Goal: Find specific page/section: Find specific page/section

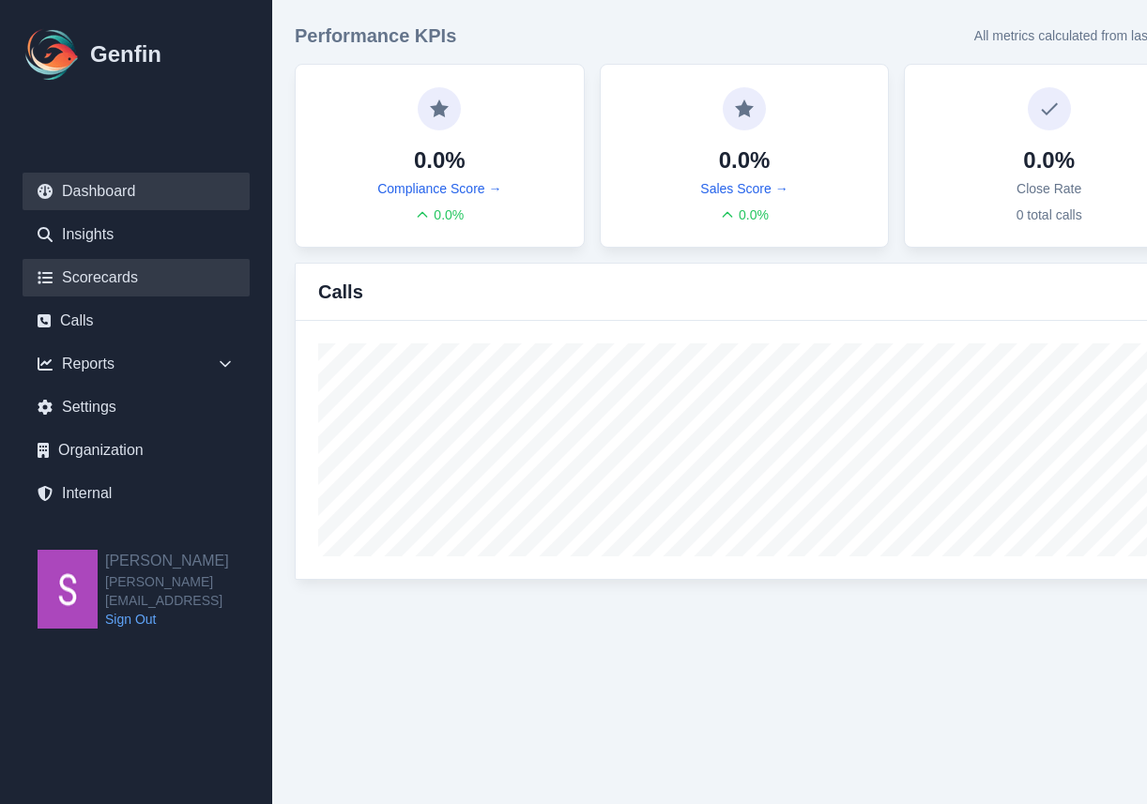
click at [111, 280] on link "Scorecards" at bounding box center [136, 278] width 227 height 38
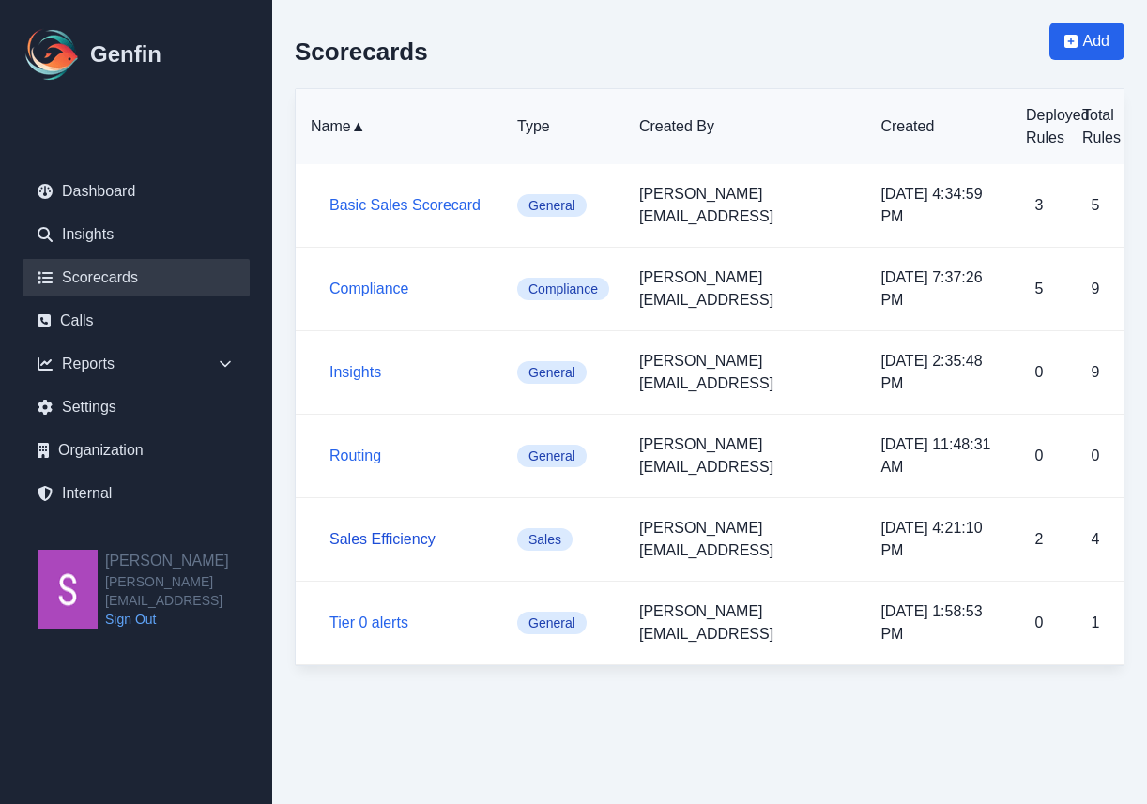
click at [384, 531] on link "Sales Efficiency" at bounding box center [382, 539] width 106 height 16
click at [110, 497] on link "Internal" at bounding box center [136, 494] width 227 height 38
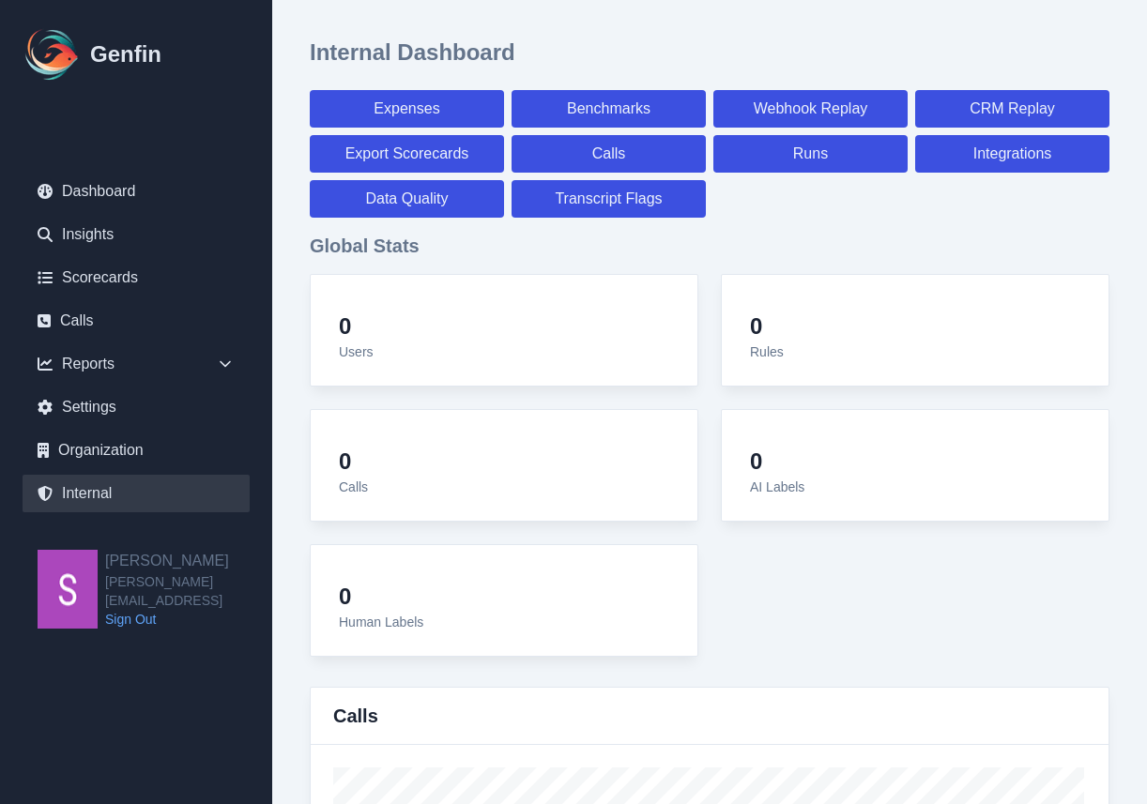
select select "paid"
select select "7"
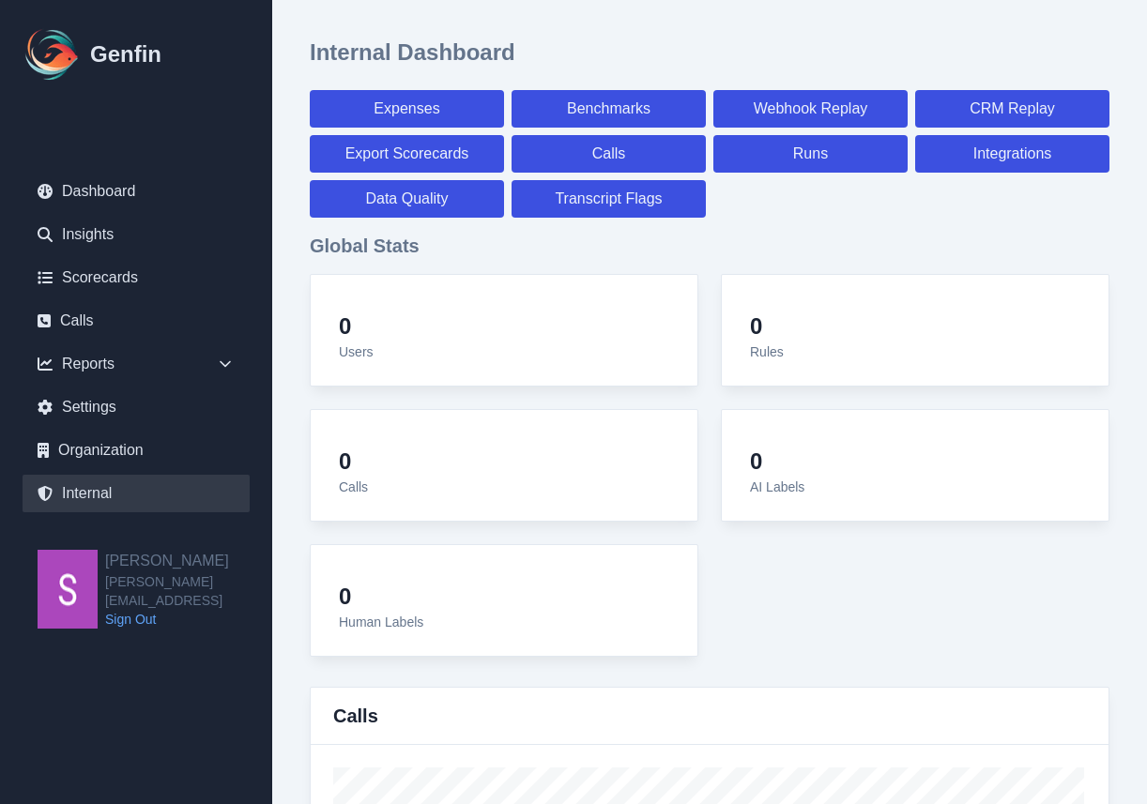
select select "paid"
select select "7"
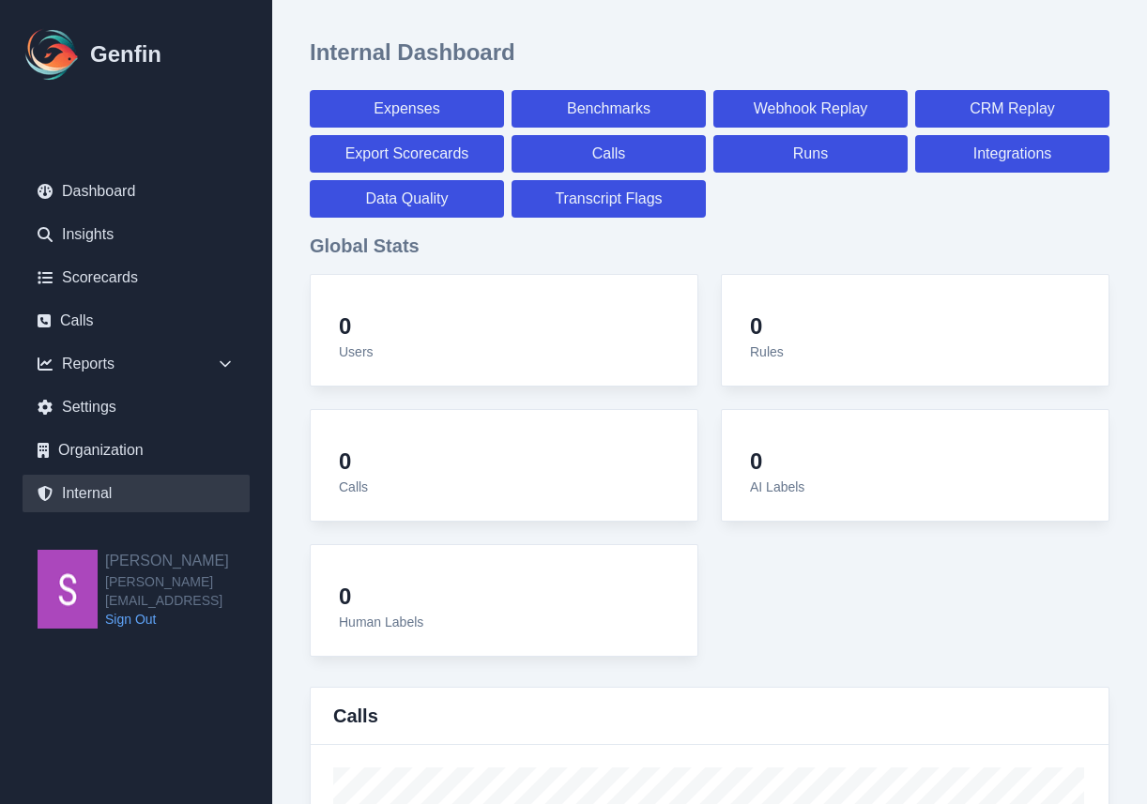
select select "7"
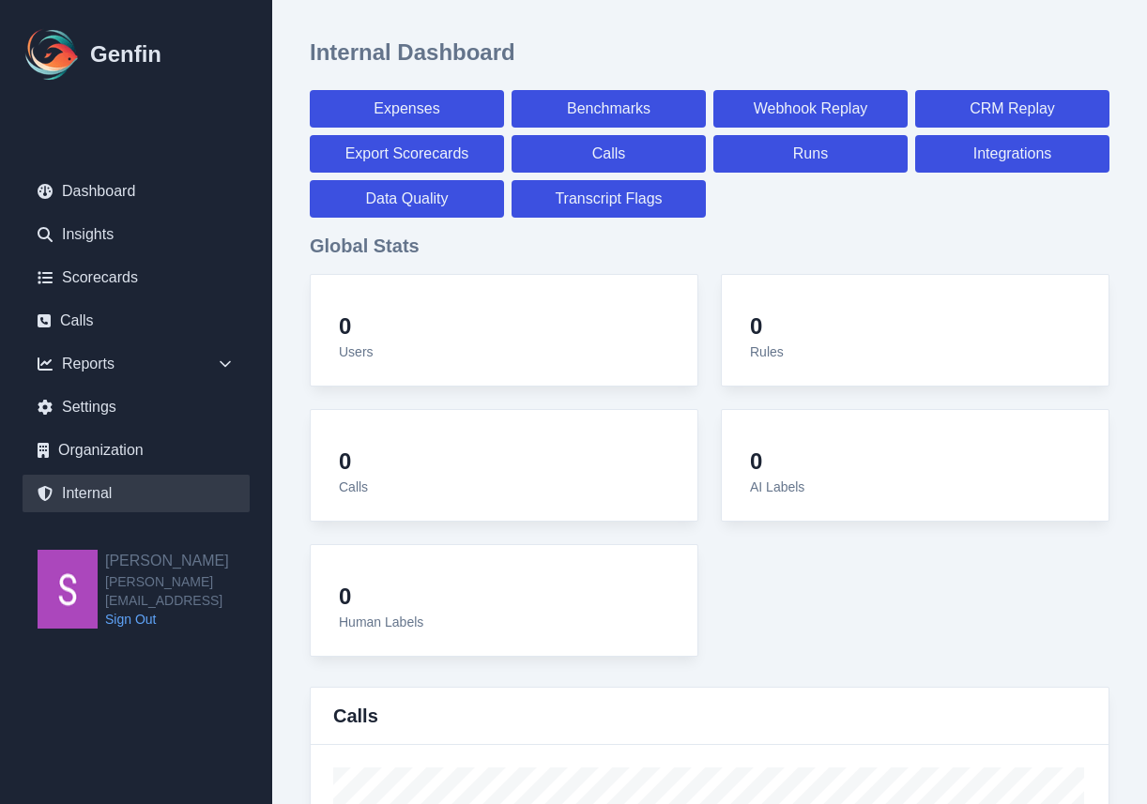
select select "7"
select select "paid"
select select "7"
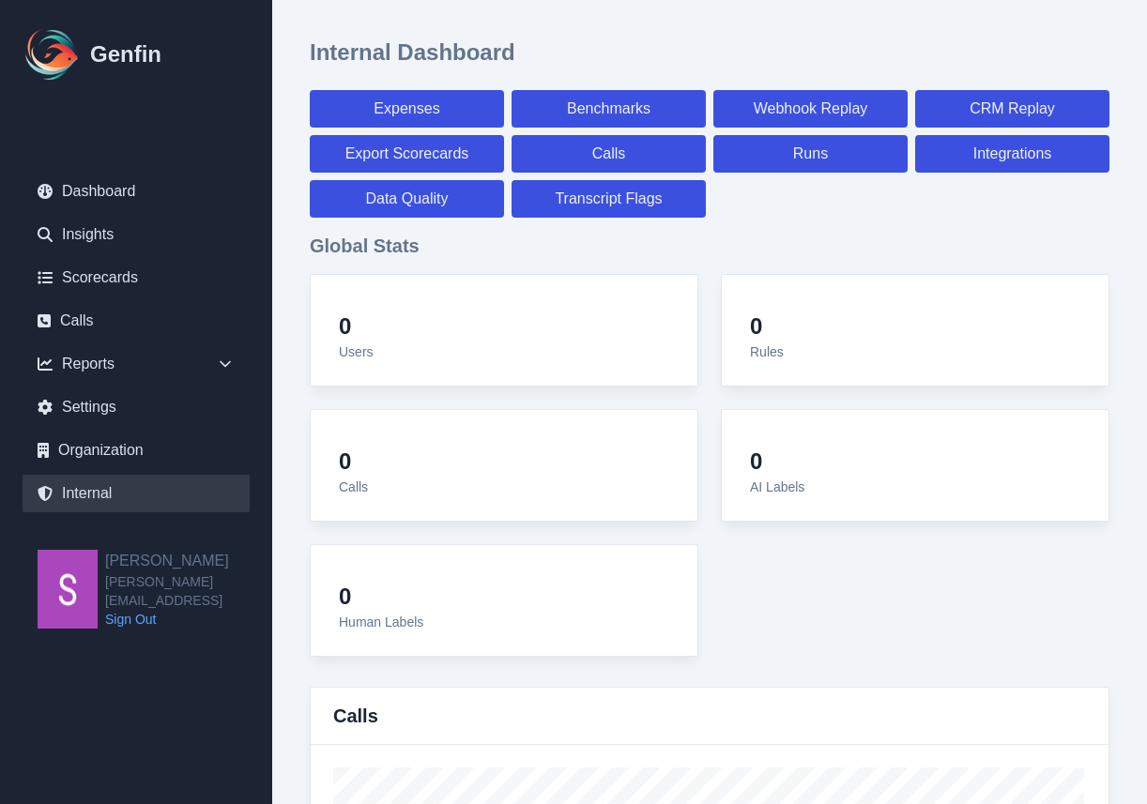
select select "7"
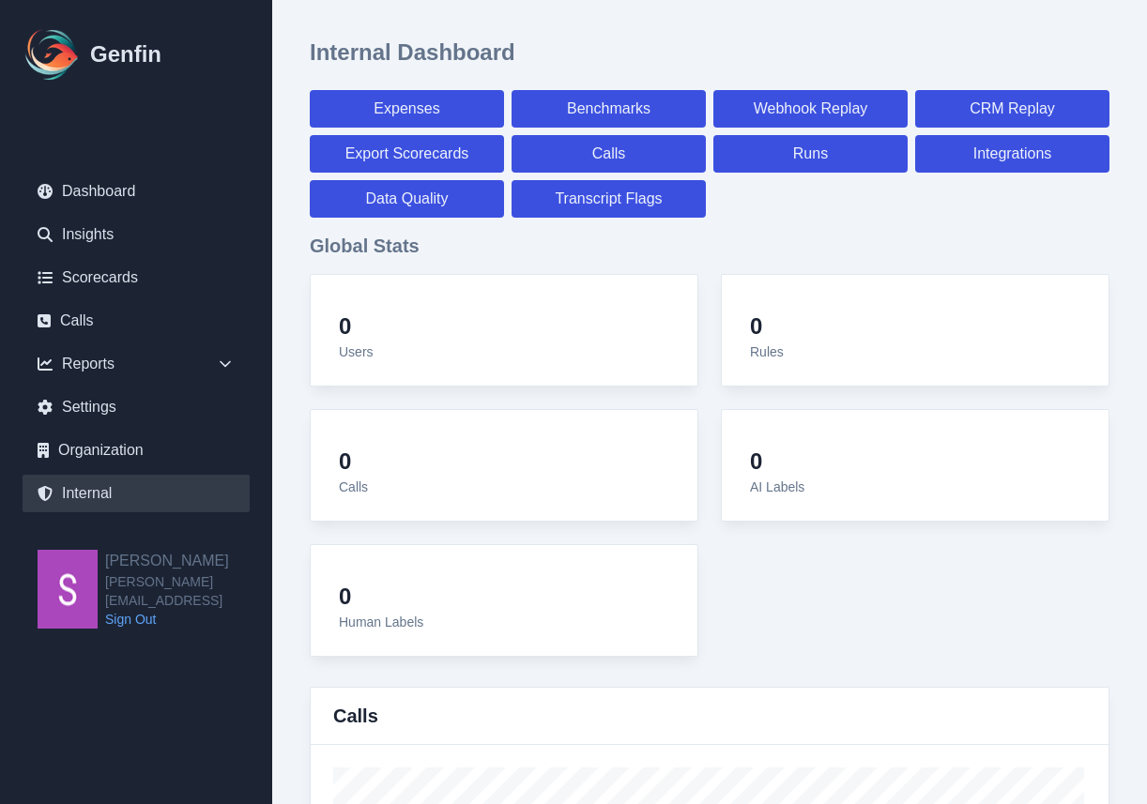
select select "7"
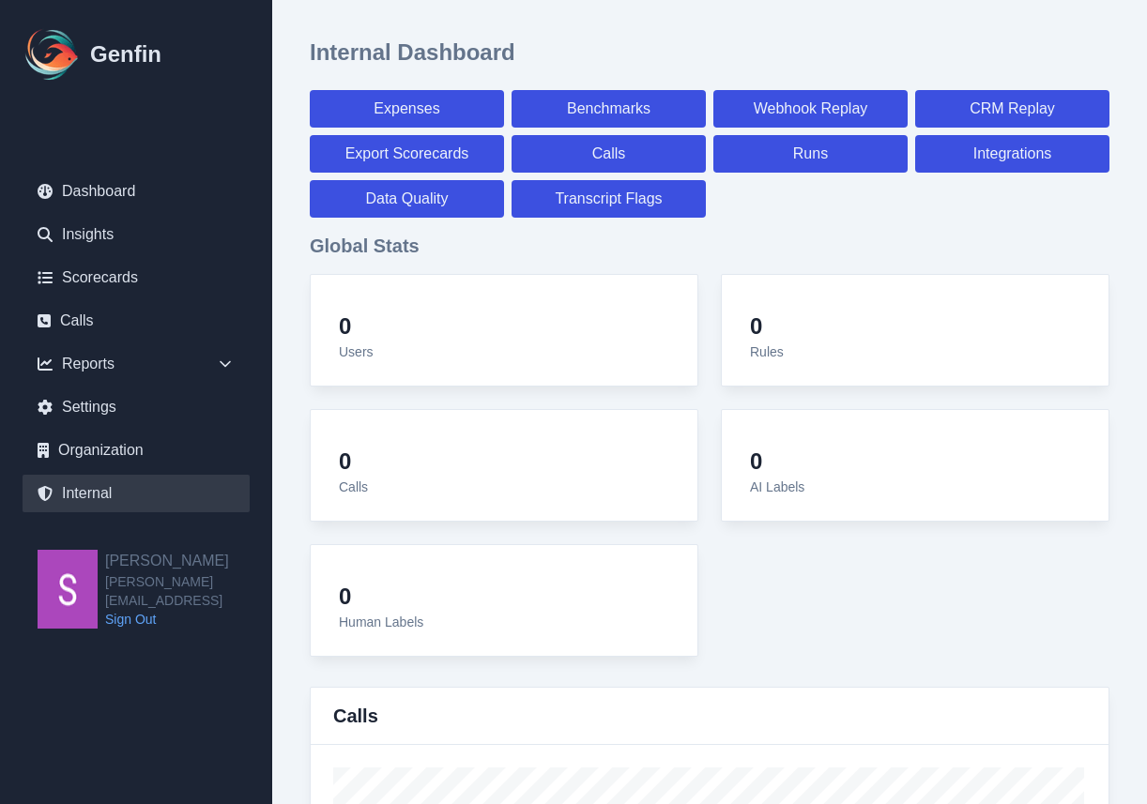
select select "paid"
select select "7"
select select "paid"
select select "7"
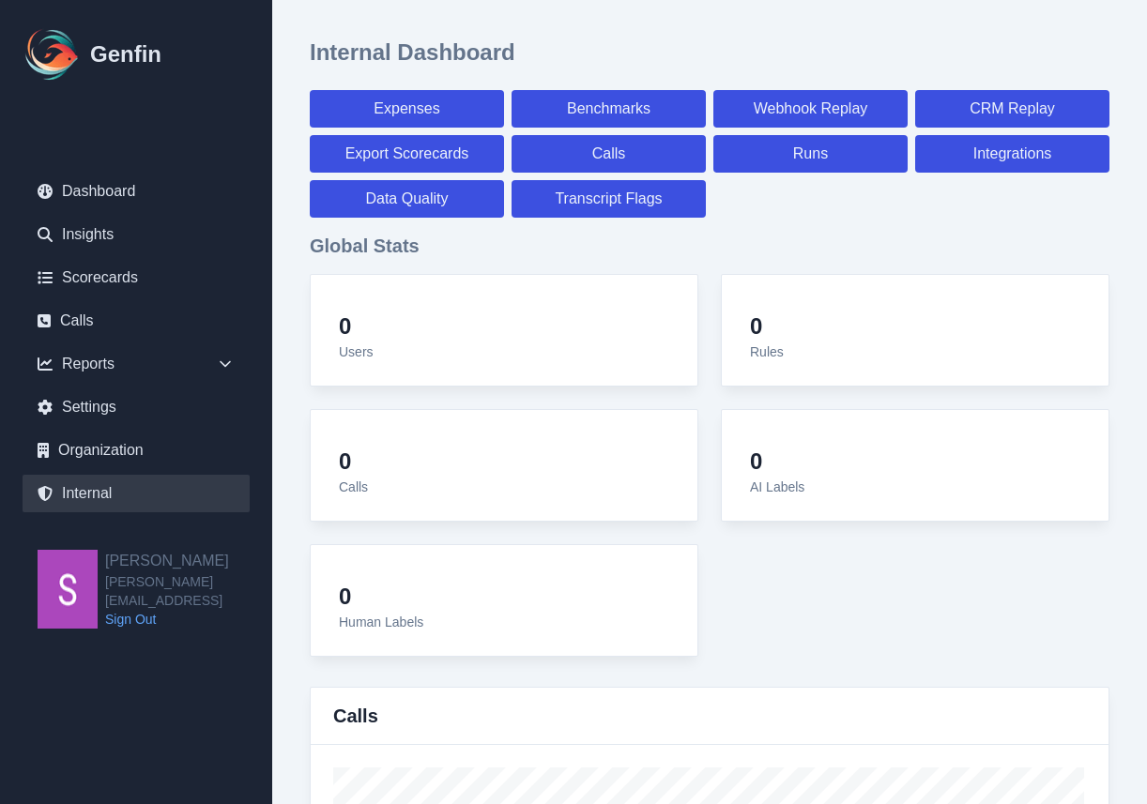
select select "paid"
select select "7"
select select "paid"
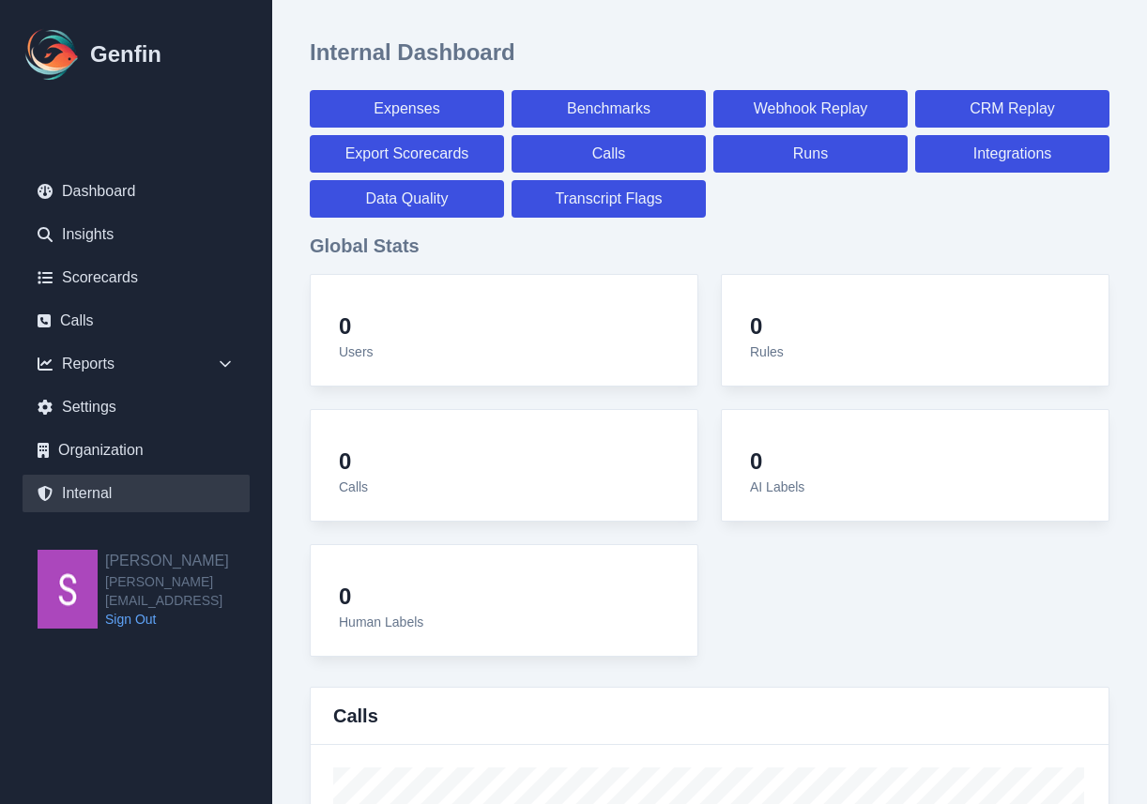
select select "7"
select select "paid"
select select "7"
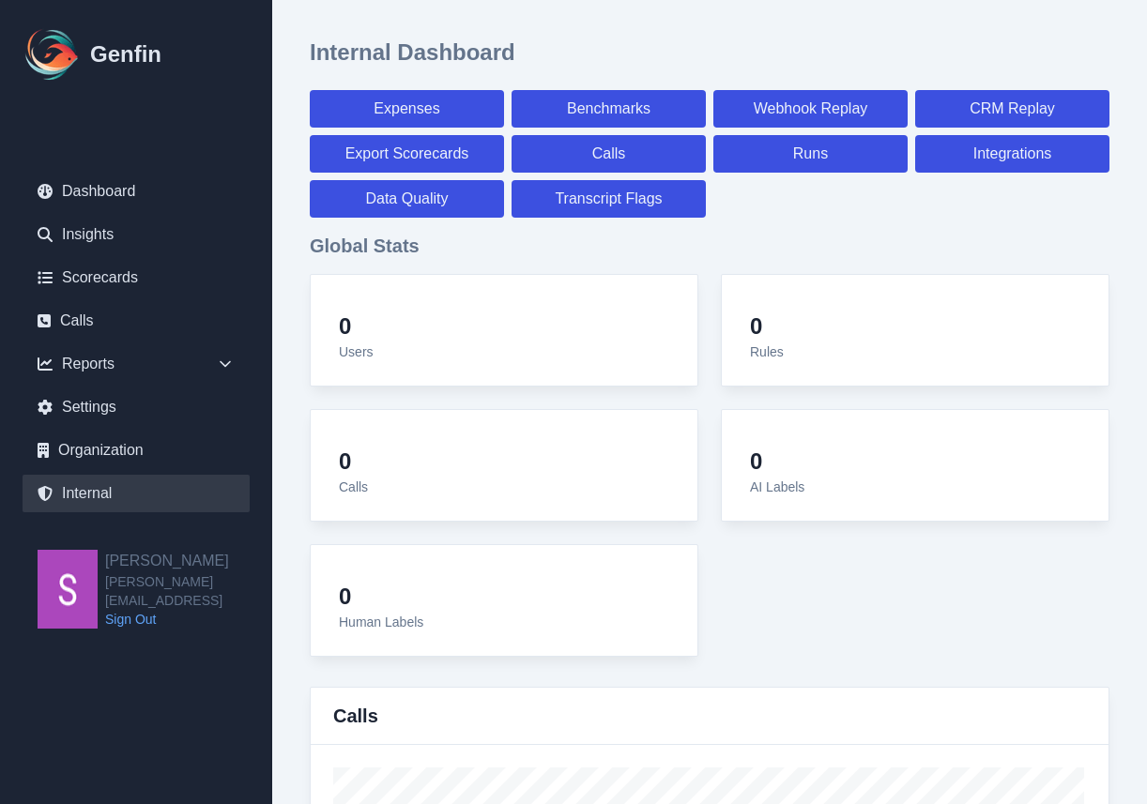
select select "7"
select select "paid"
select select "7"
select select "paid"
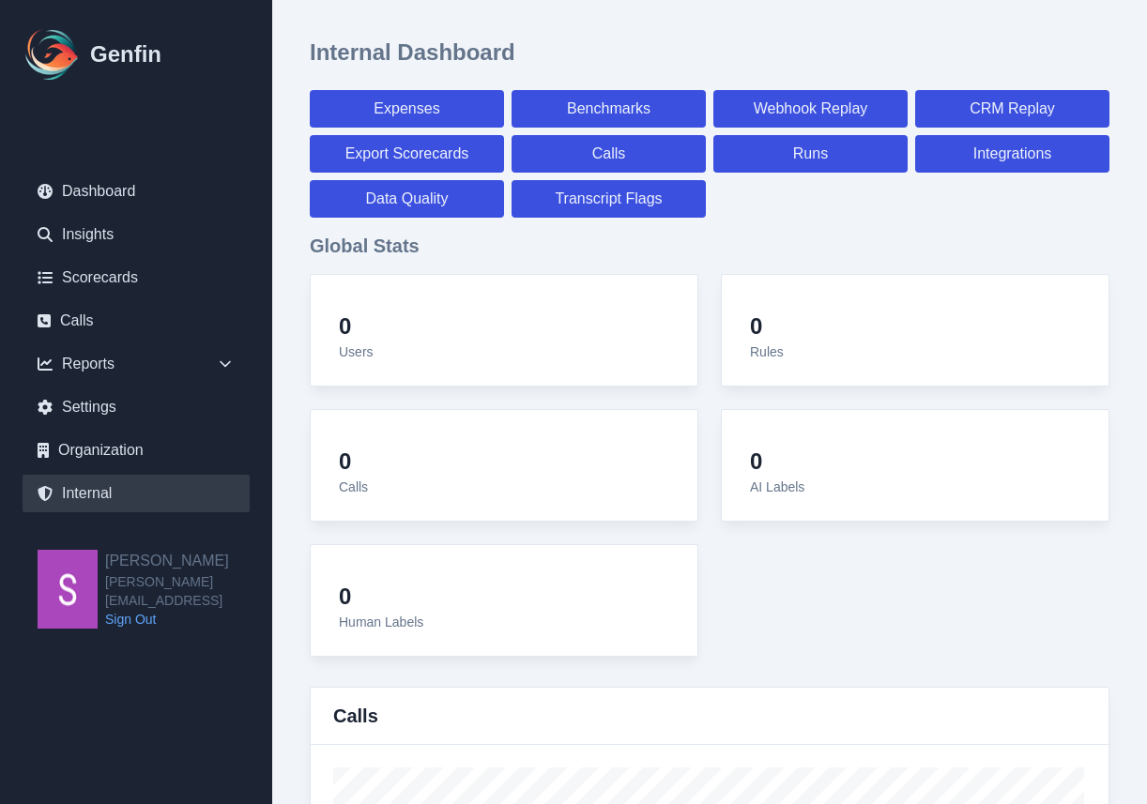
select select "7"
select select "paid"
select select "7"
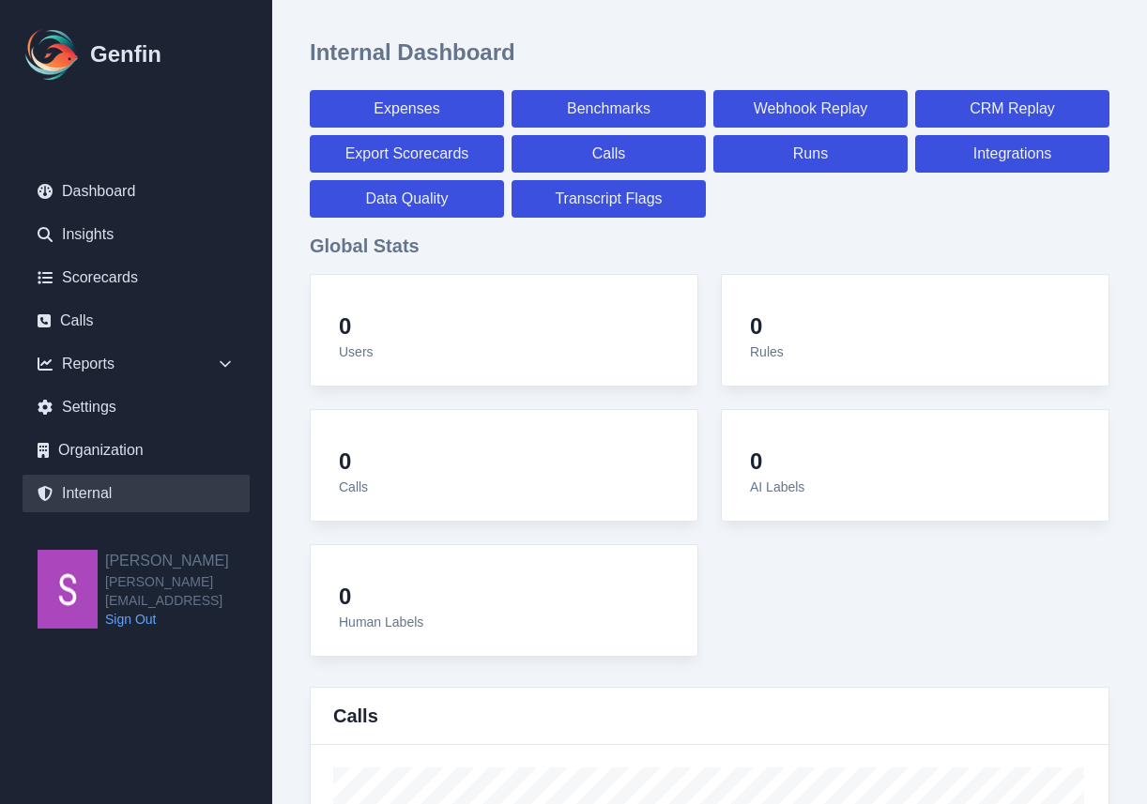
select select "7"
select select "paid"
select select "7"
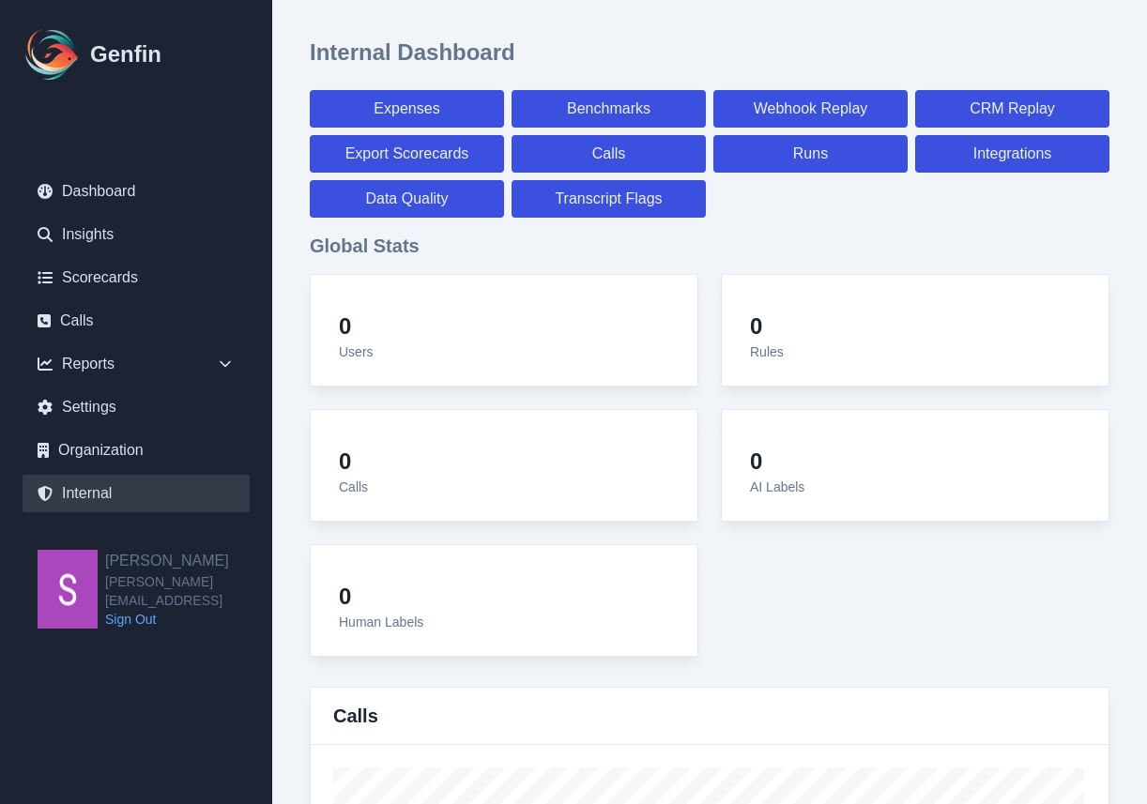
select select "7"
select select "paid"
select select "7"
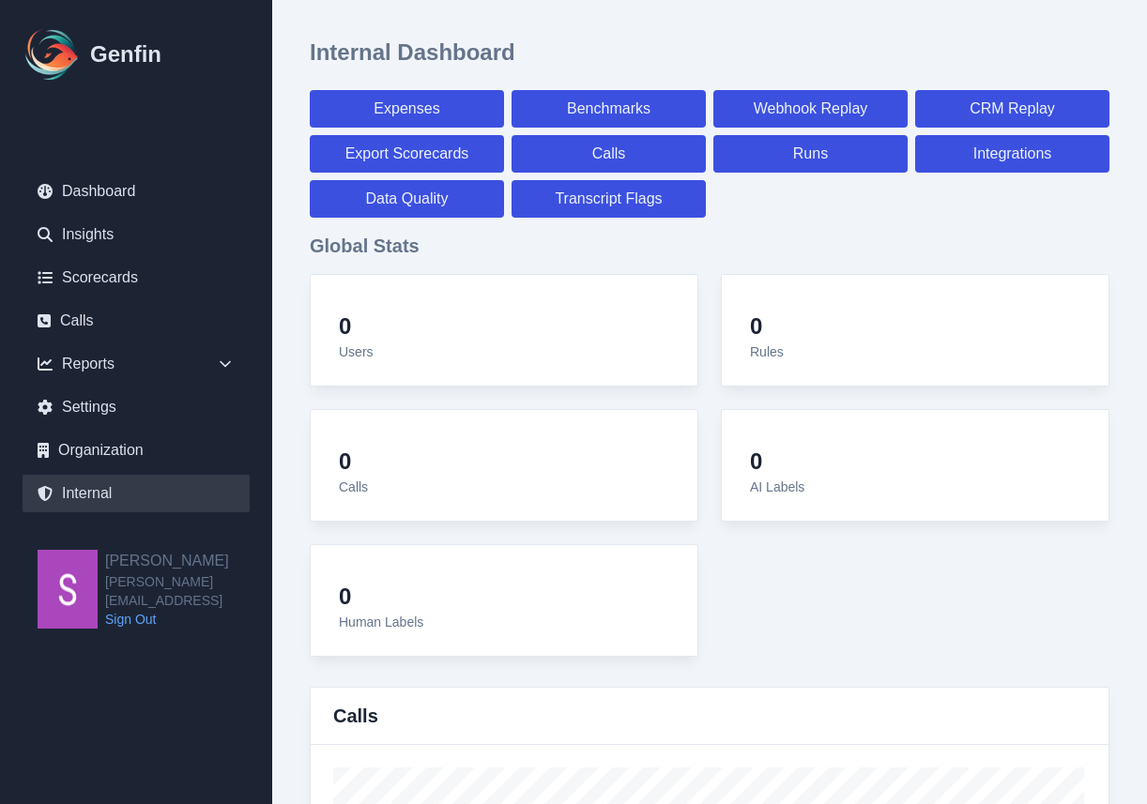
select select "7"
select select "paid"
select select "7"
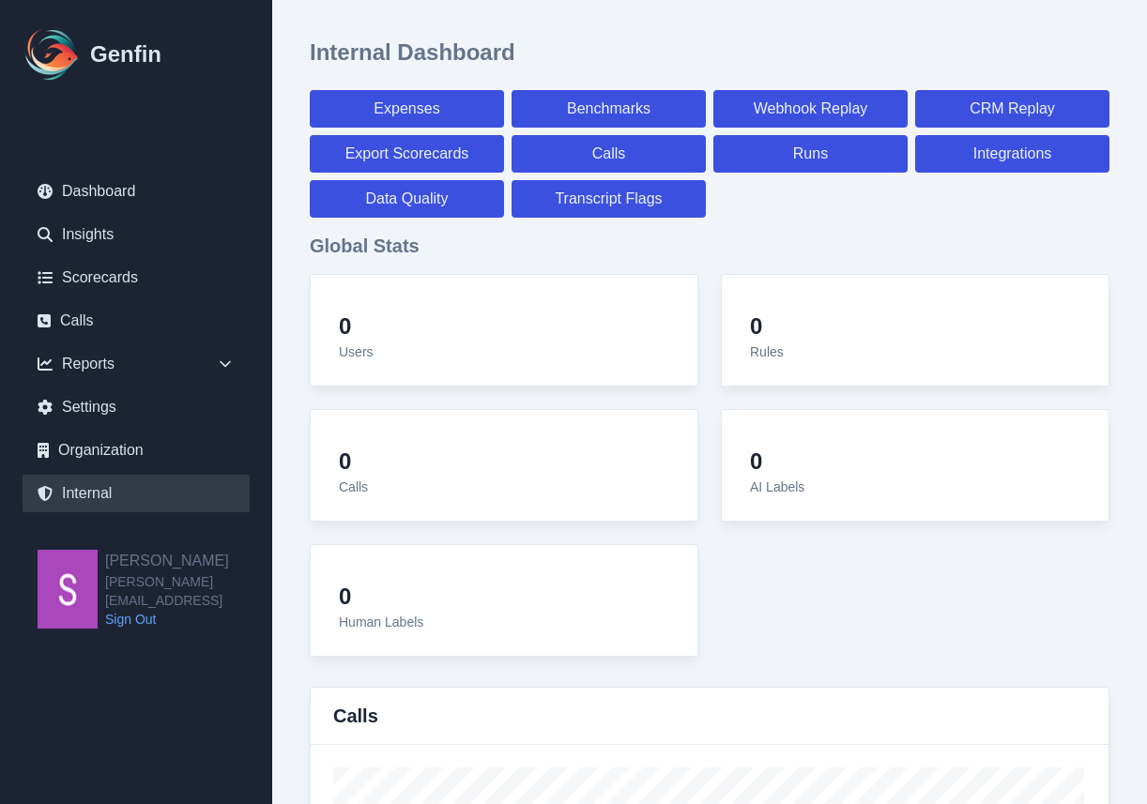
select select "7"
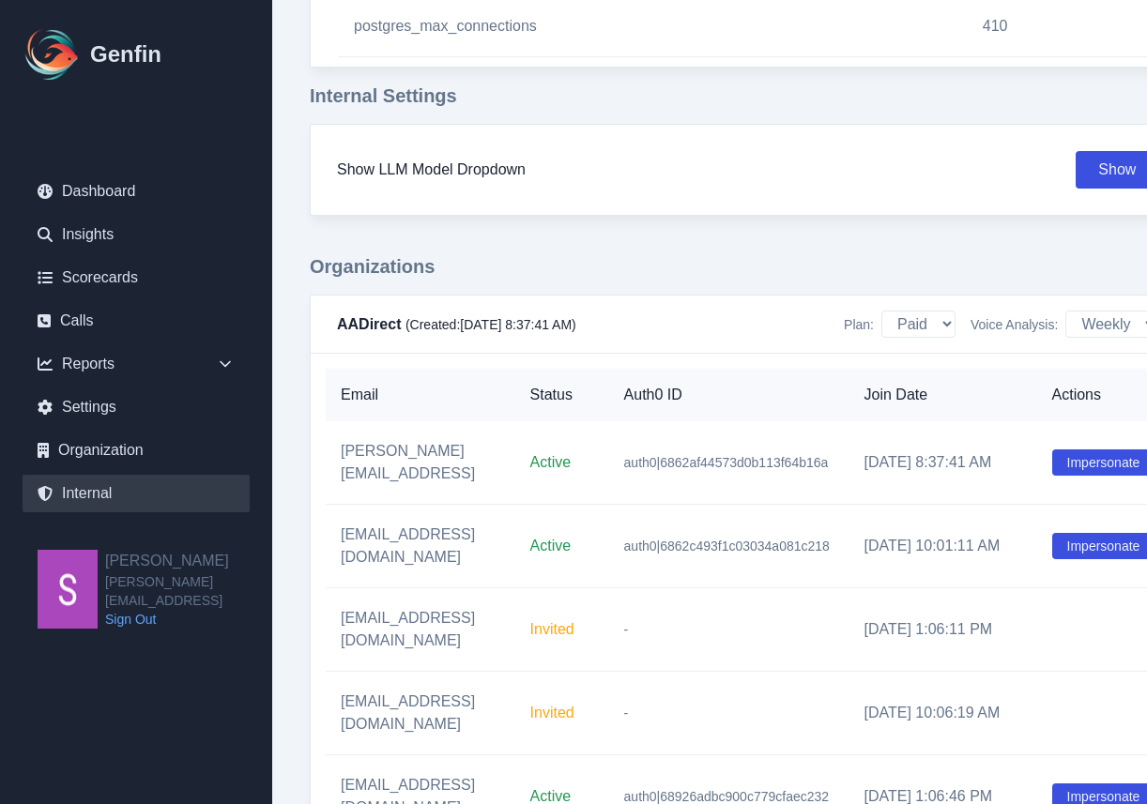
scroll to position [2308, 52]
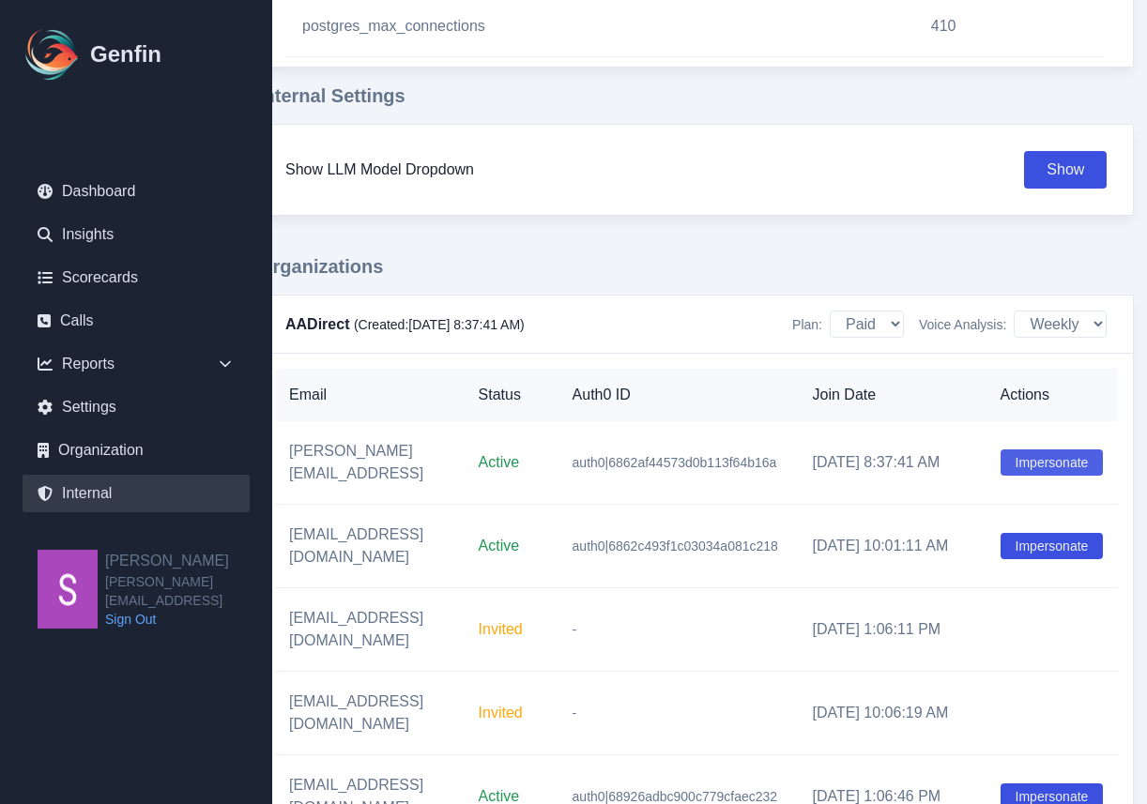
click at [945, 451] on button "Impersonate" at bounding box center [1052, 463] width 103 height 26
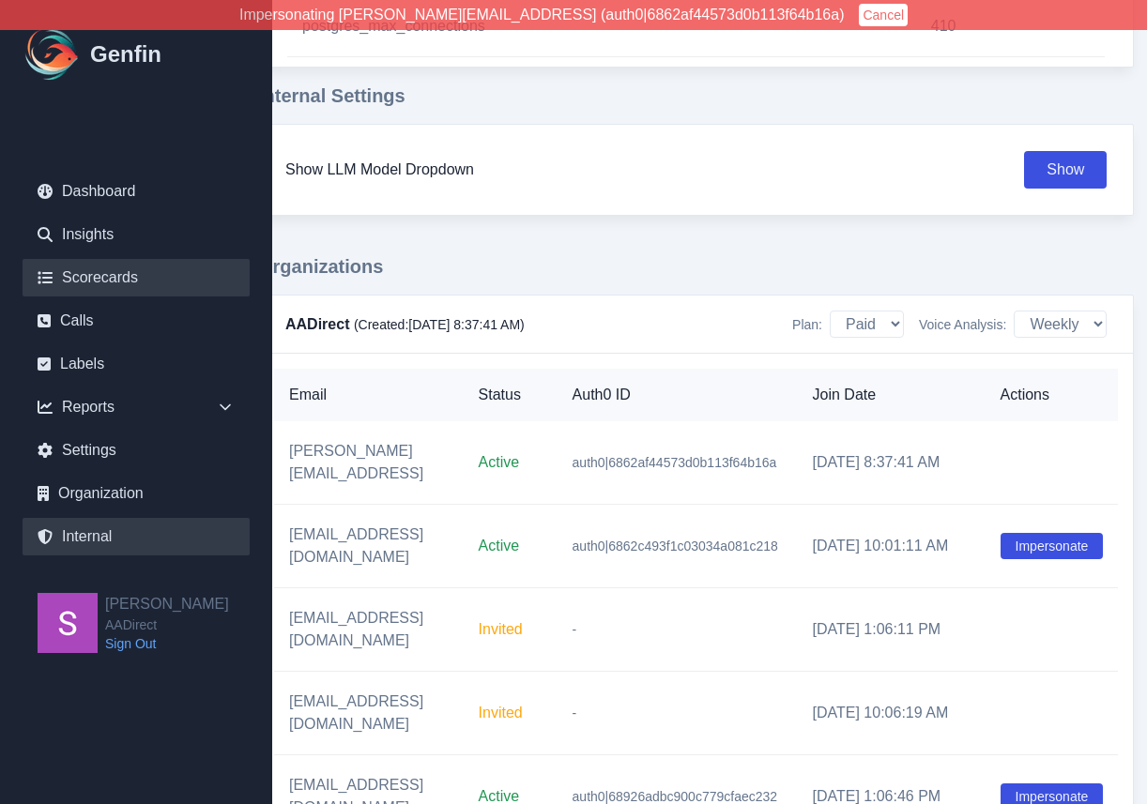
click at [131, 283] on link "Scorecards" at bounding box center [136, 278] width 227 height 38
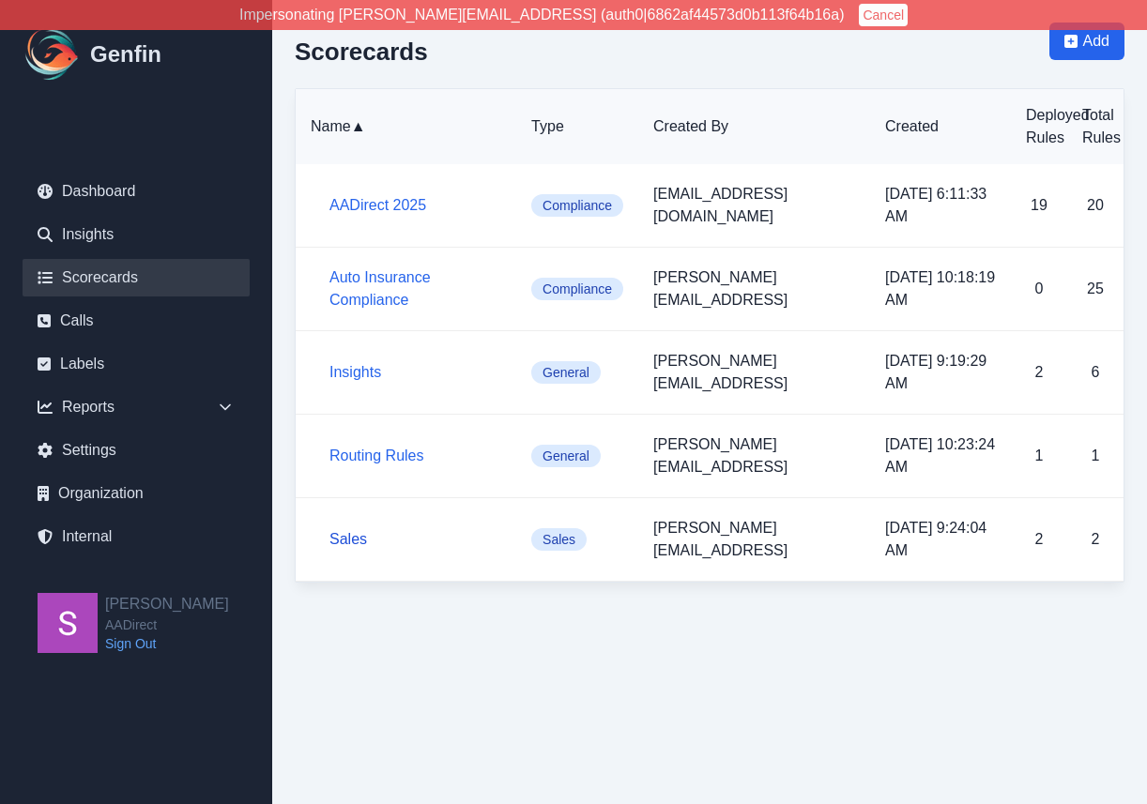
click at [348, 537] on link "Sales" at bounding box center [348, 539] width 38 height 16
click at [367, 286] on link "Auto Insurance Compliance" at bounding box center [379, 288] width 101 height 38
click at [402, 201] on link "AADirect 2025" at bounding box center [377, 205] width 97 height 16
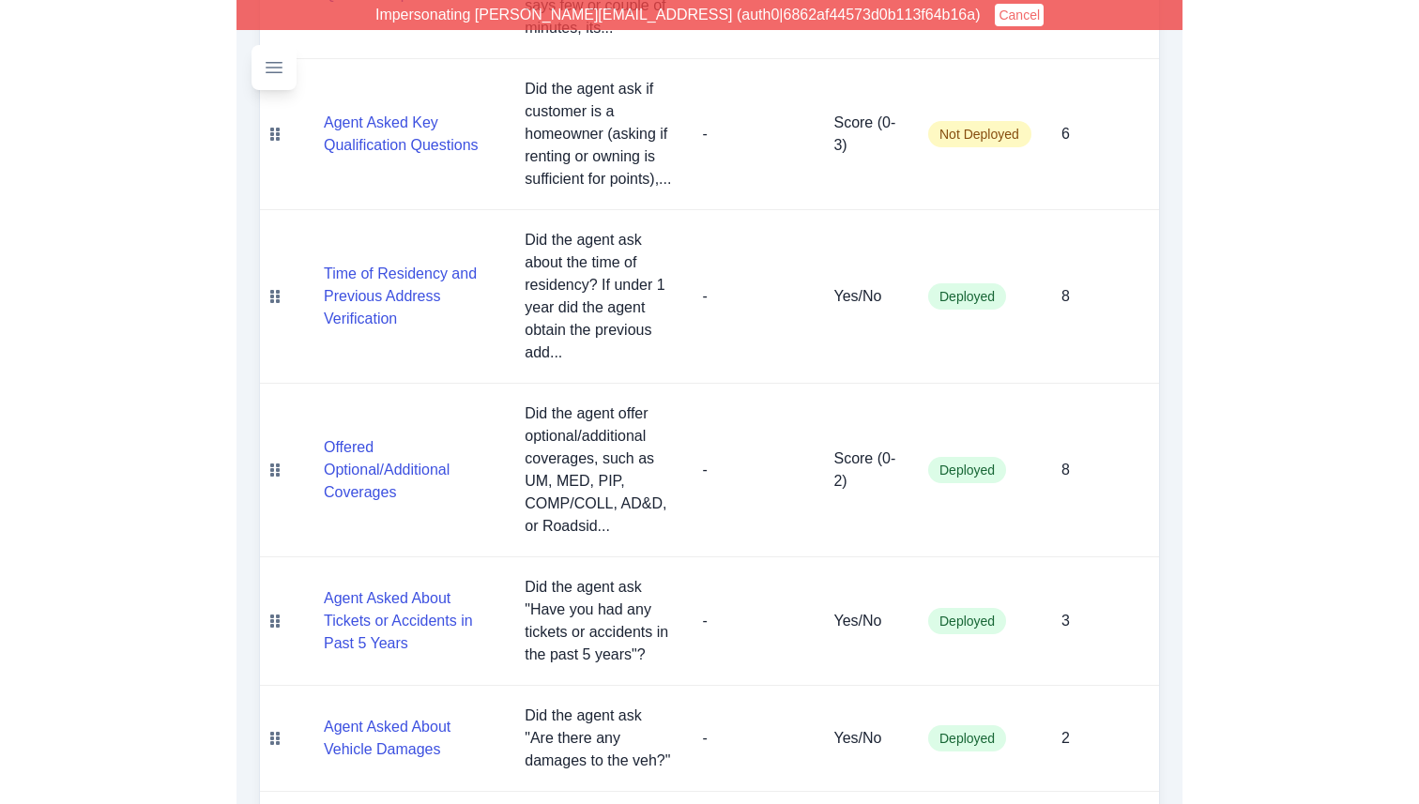
scroll to position [758, 0]
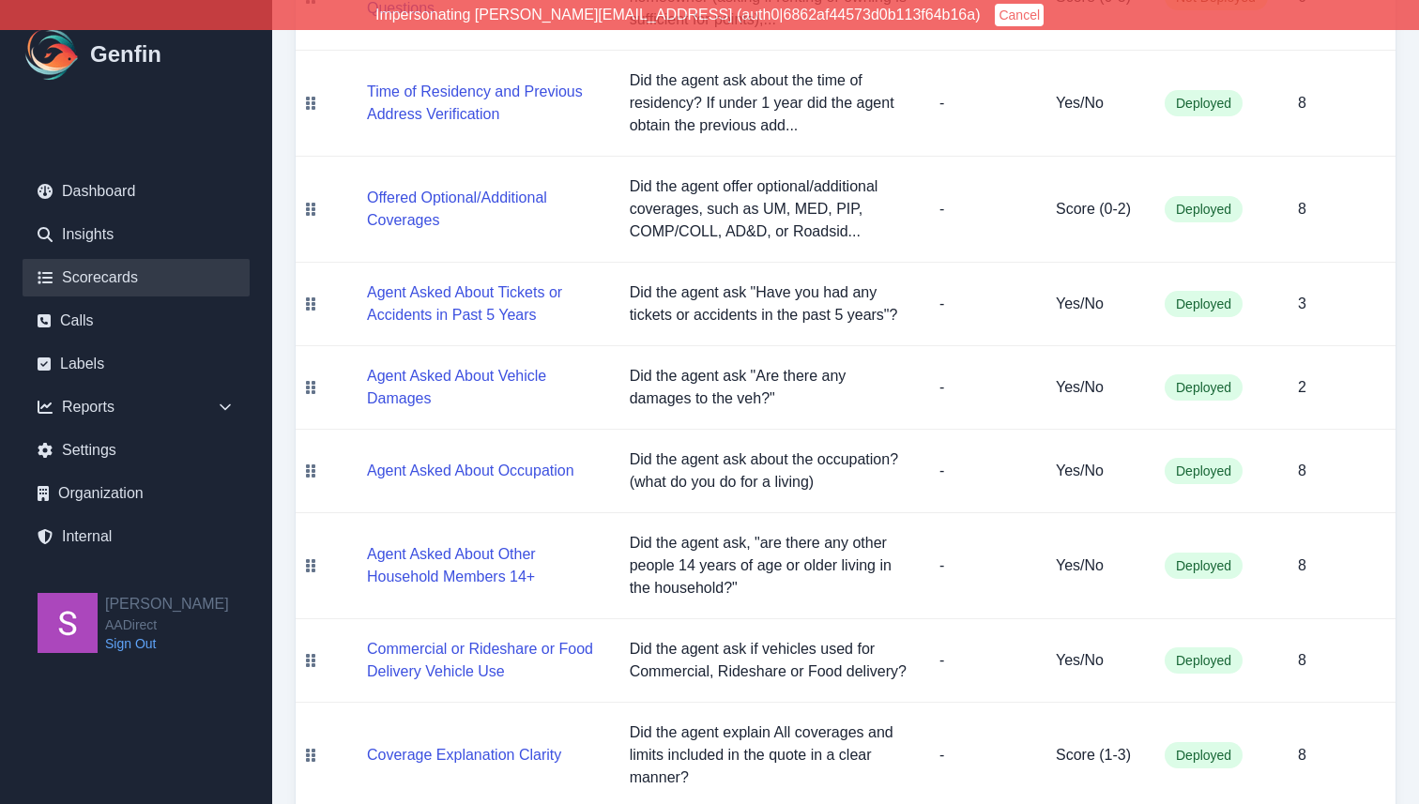
click at [109, 283] on link "Scorecards" at bounding box center [136, 278] width 227 height 38
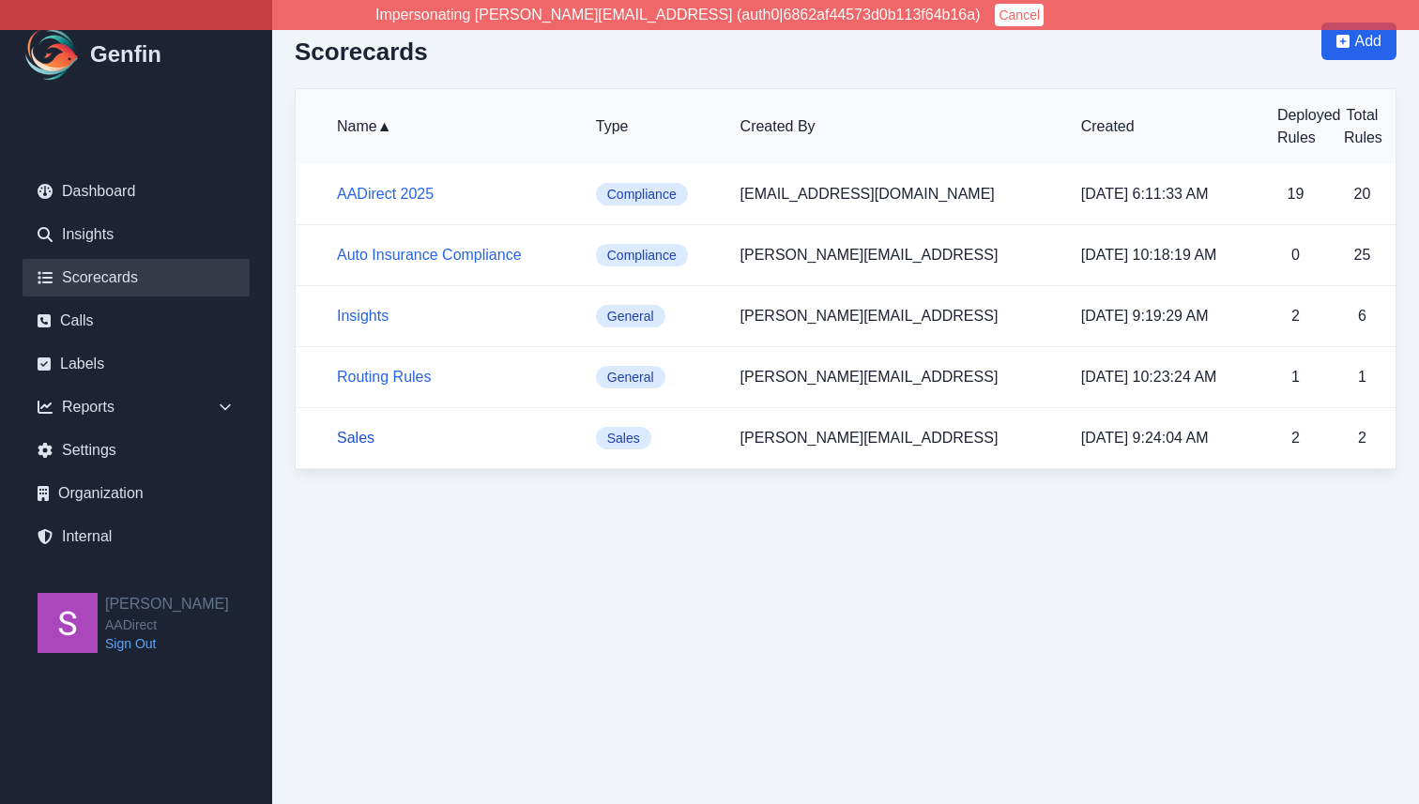
click at [359, 431] on link "Sales" at bounding box center [356, 438] width 38 height 16
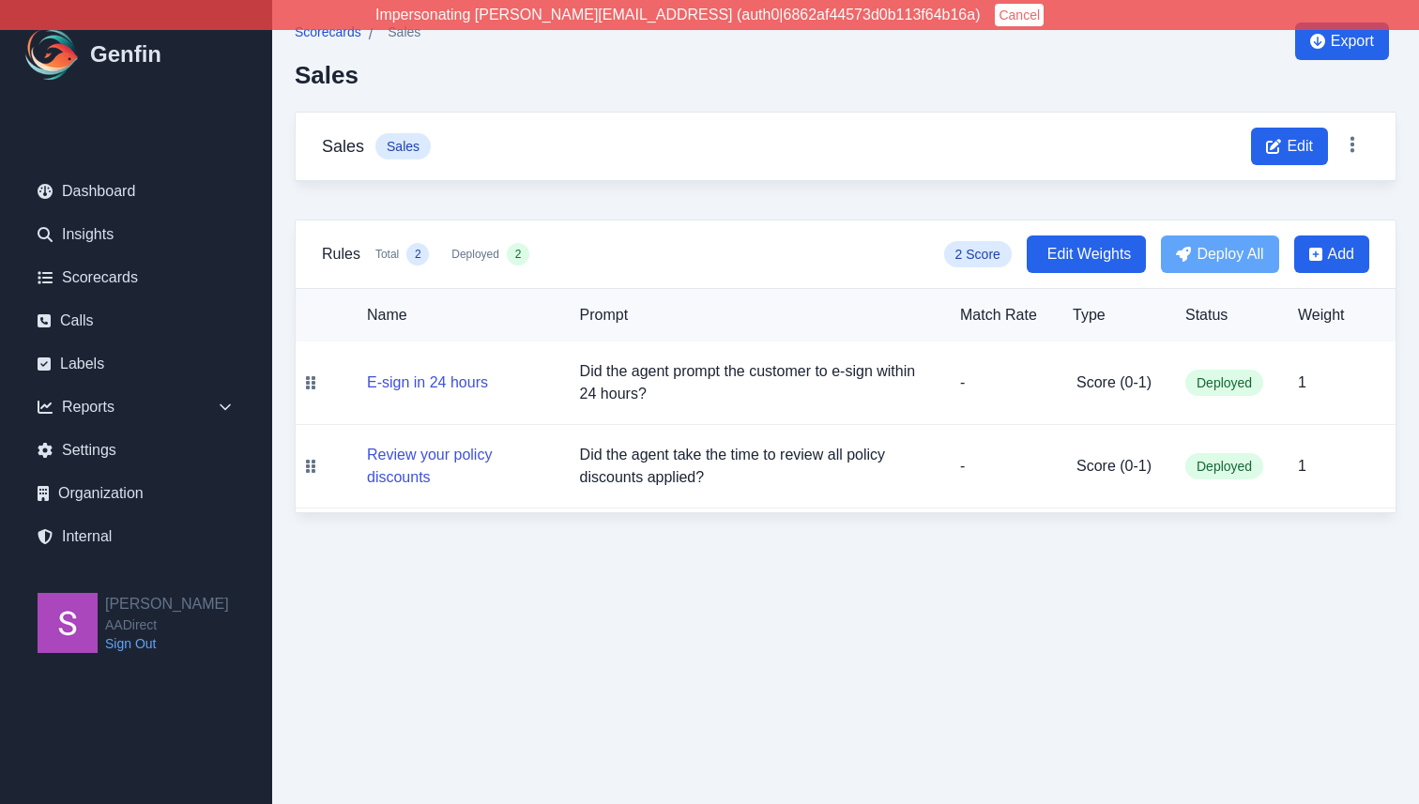
click at [345, 38] on span "Scorecards" at bounding box center [328, 32] width 67 height 19
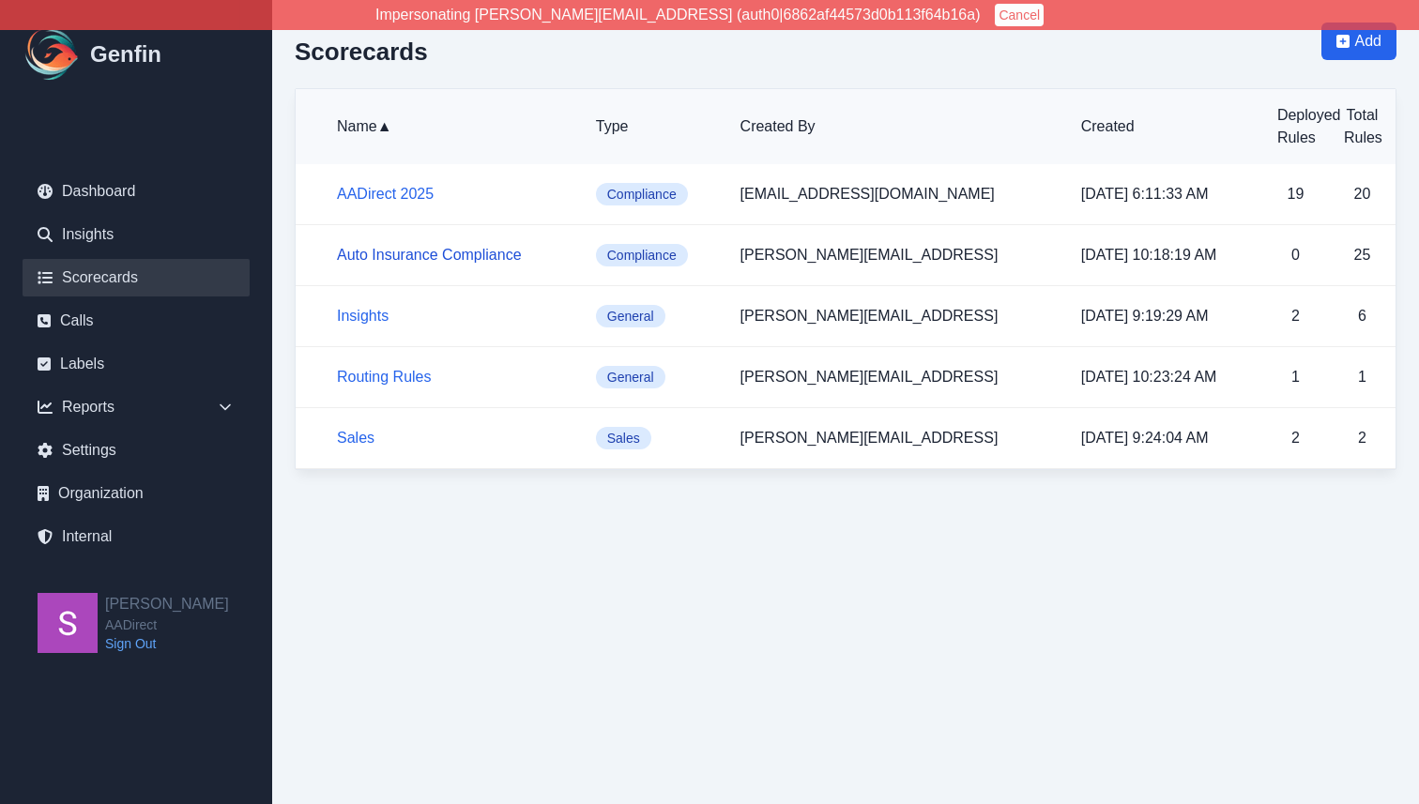
click at [438, 250] on link "Auto Insurance Compliance" at bounding box center [429, 255] width 185 height 16
click at [395, 191] on link "AADirect 2025" at bounding box center [385, 194] width 97 height 16
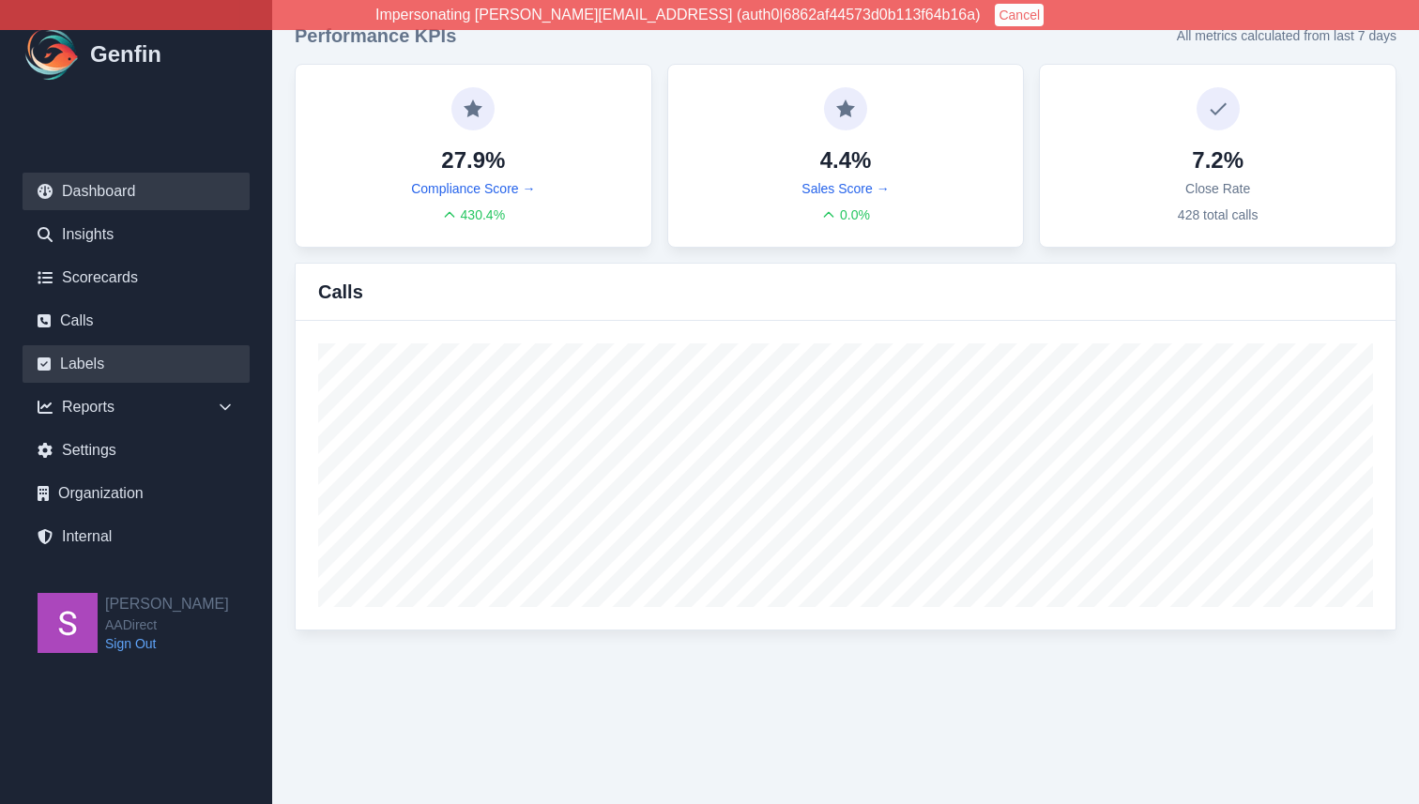
click at [99, 356] on link "Labels" at bounding box center [136, 364] width 227 height 38
